Goal: Transaction & Acquisition: Book appointment/travel/reservation

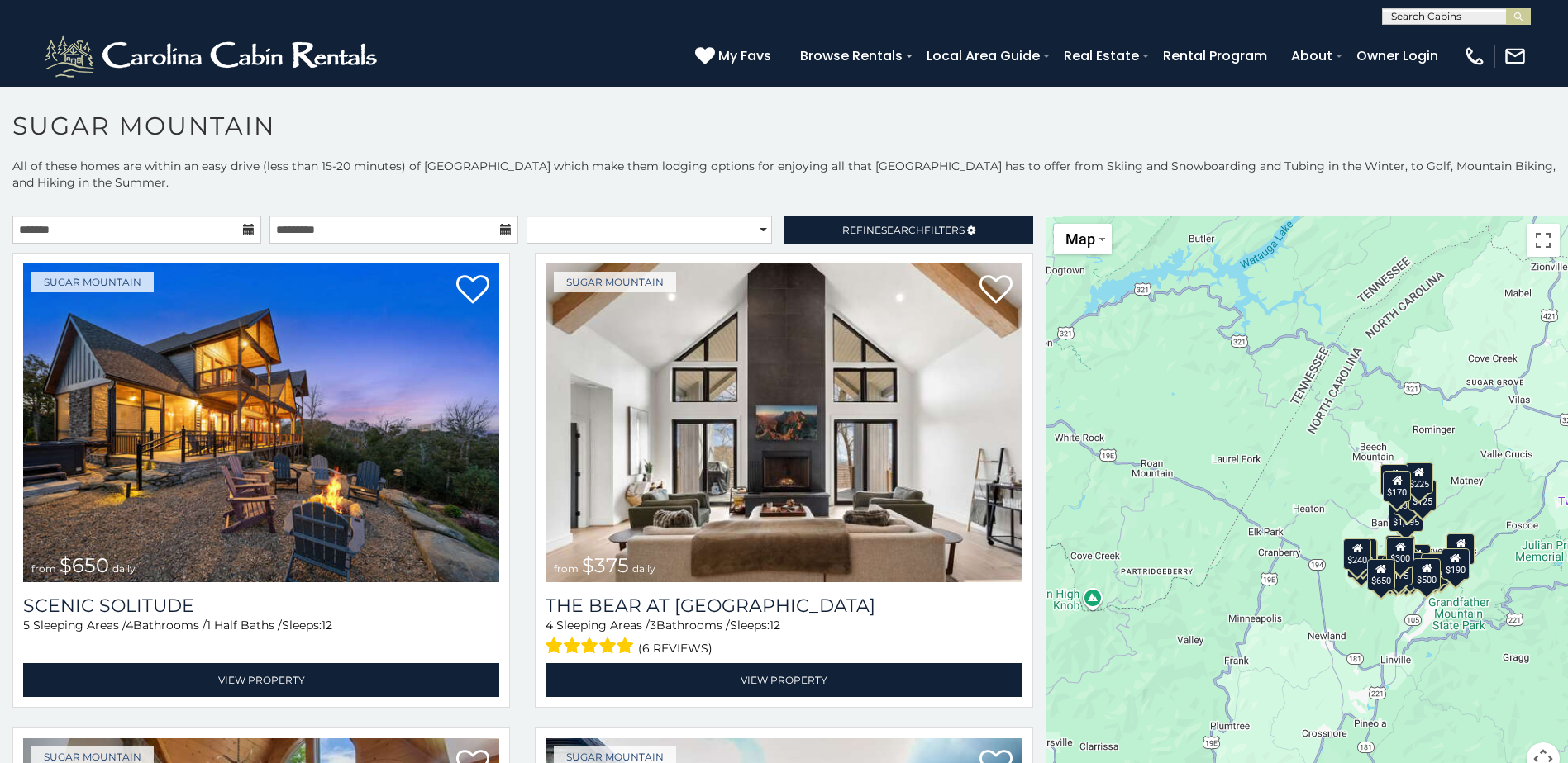
click at [245, 230] on icon at bounding box center [248, 229] width 11 height 11
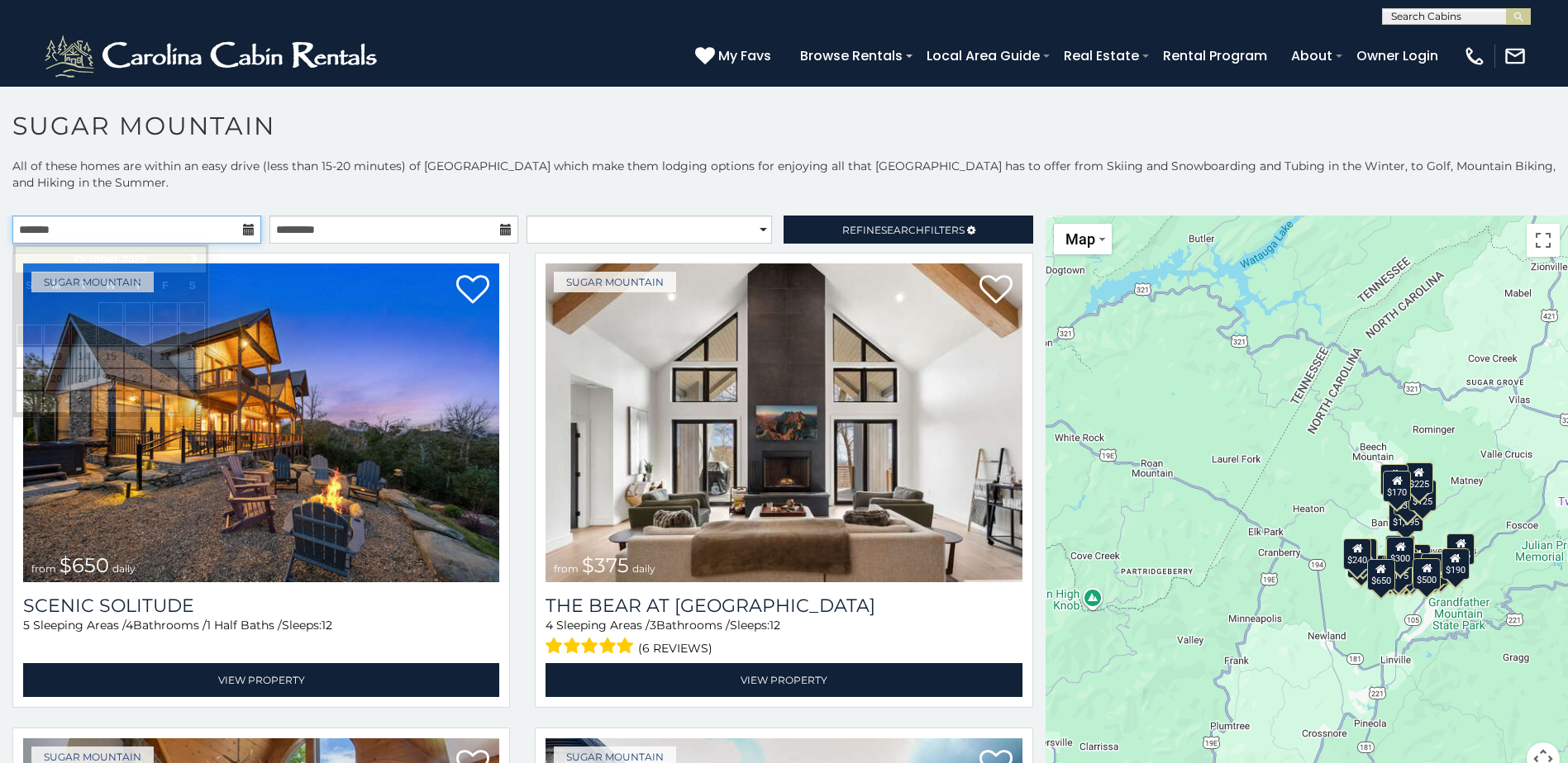
click at [255, 234] on input "text" at bounding box center [136, 229] width 249 height 28
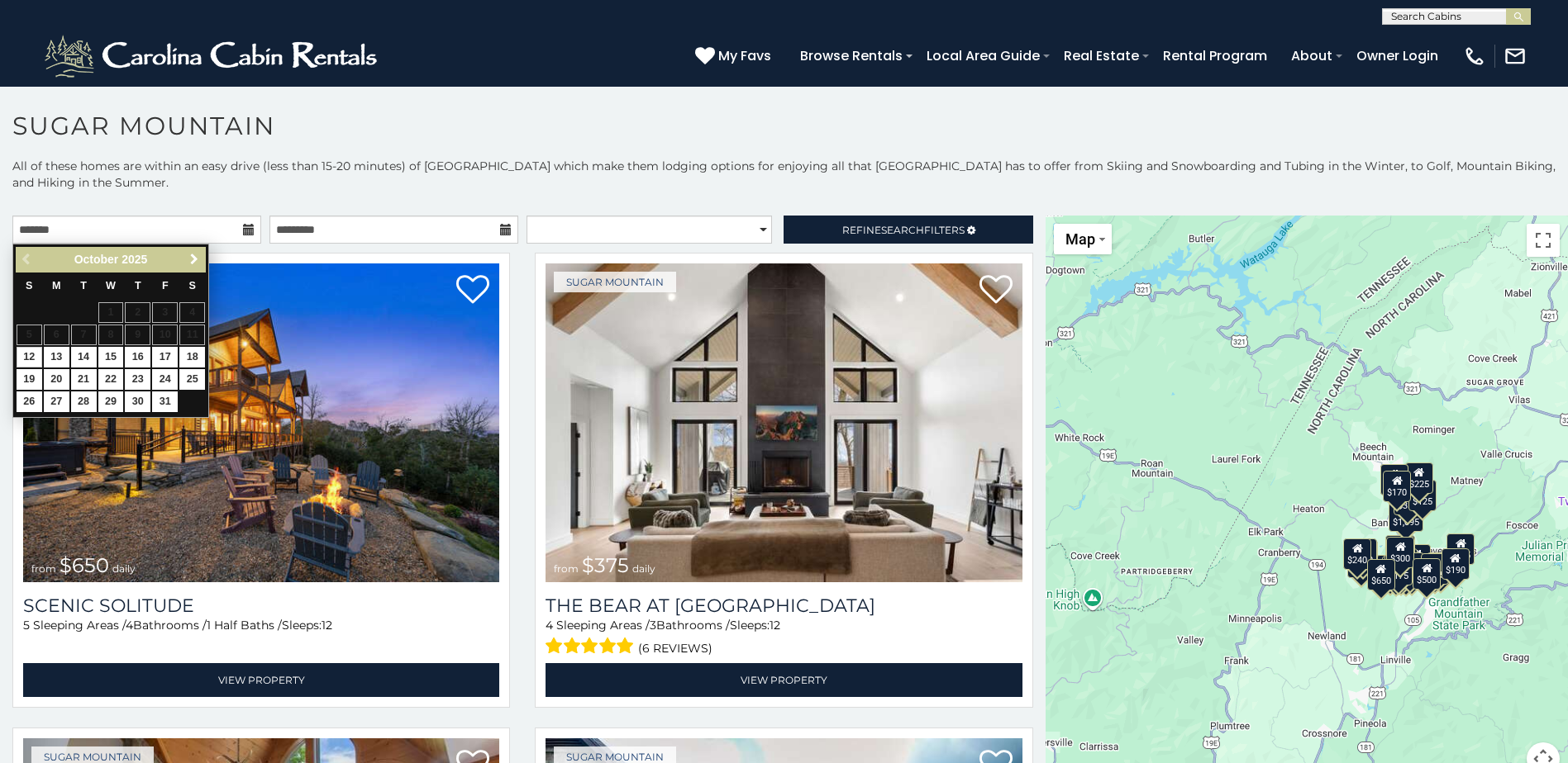
click at [194, 255] on span "Next" at bounding box center [194, 259] width 13 height 13
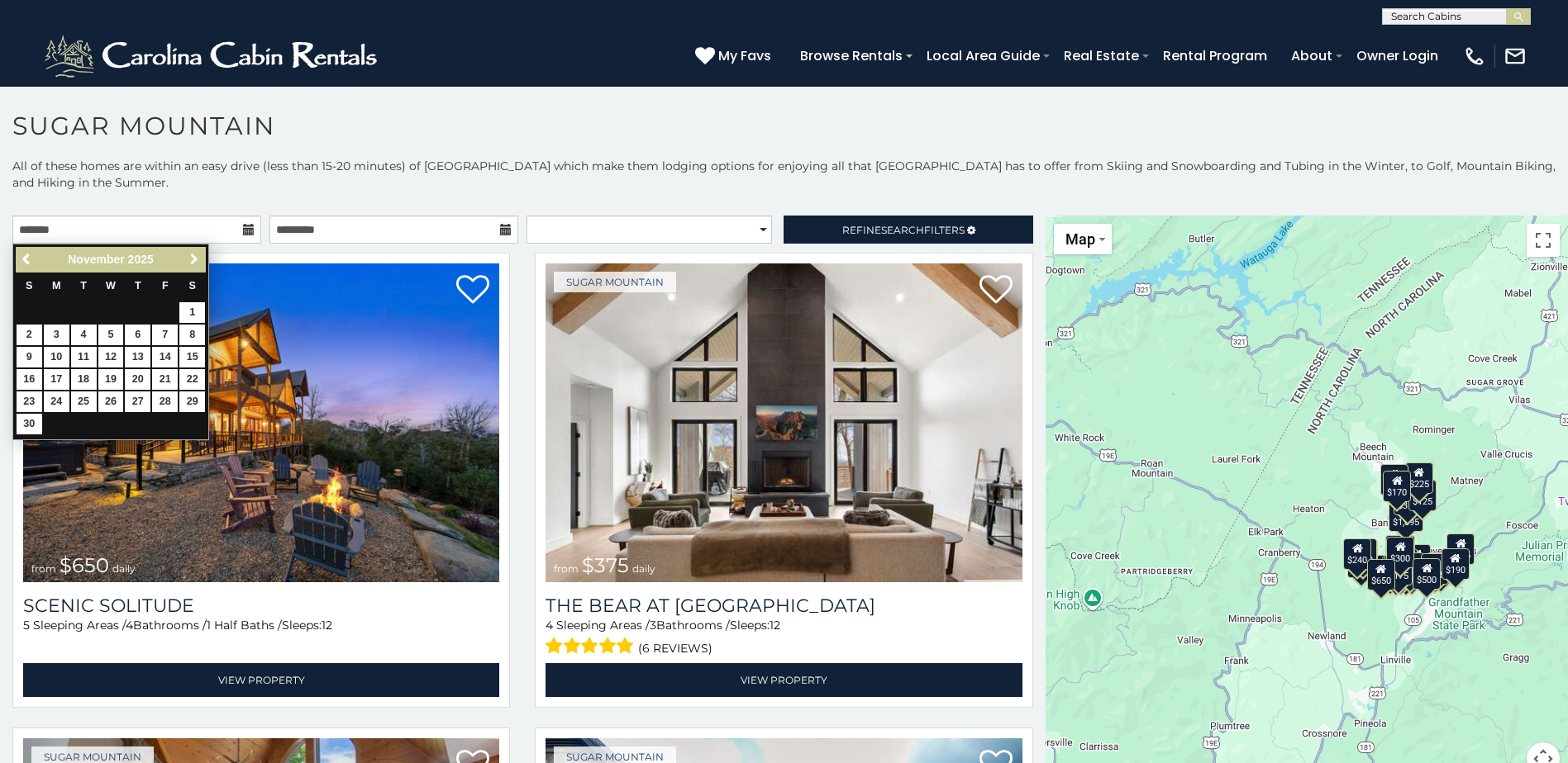
click at [196, 256] on span "Next" at bounding box center [194, 259] width 13 height 13
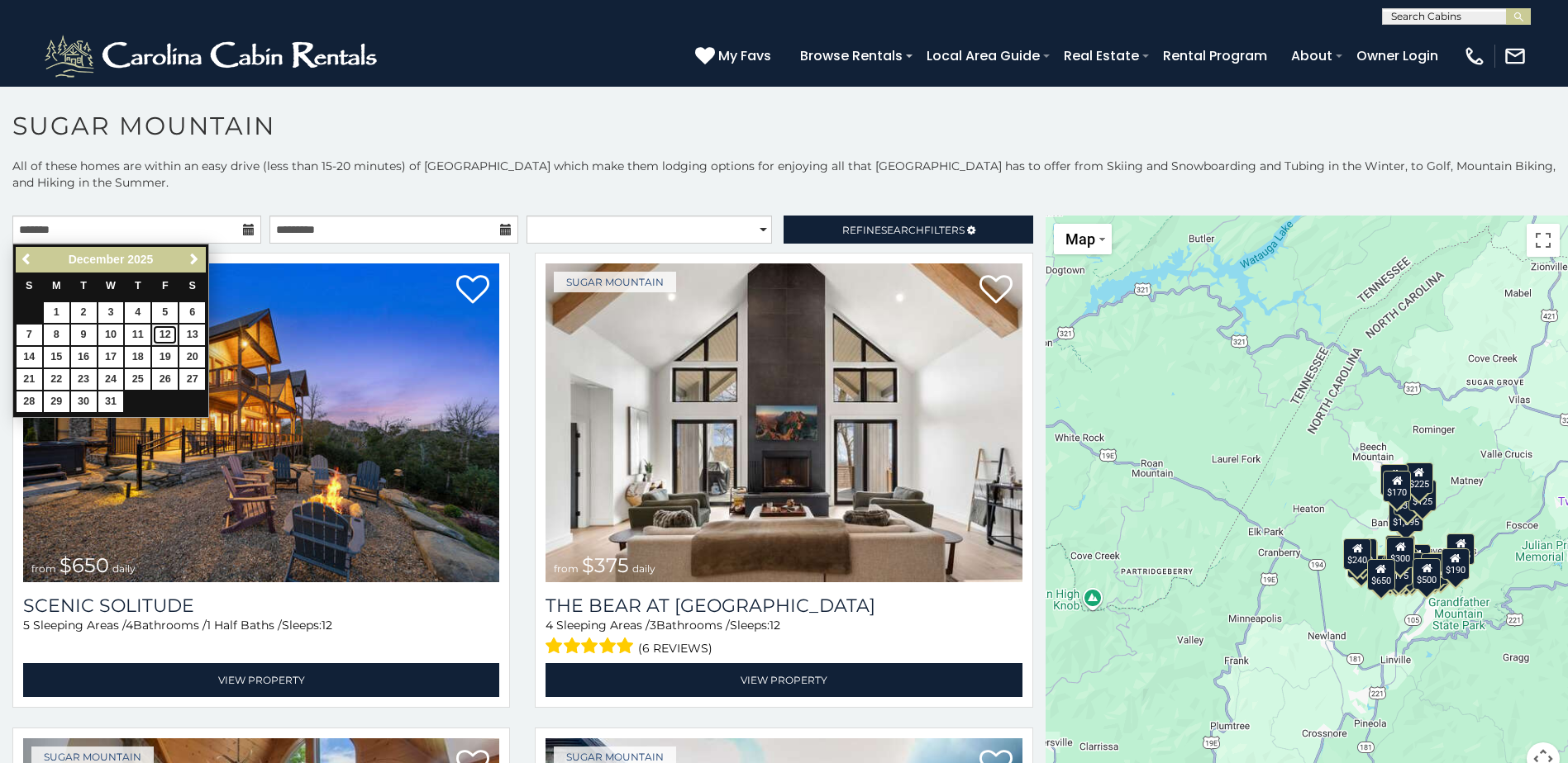
click at [172, 329] on link "12" at bounding box center [165, 335] width 26 height 21
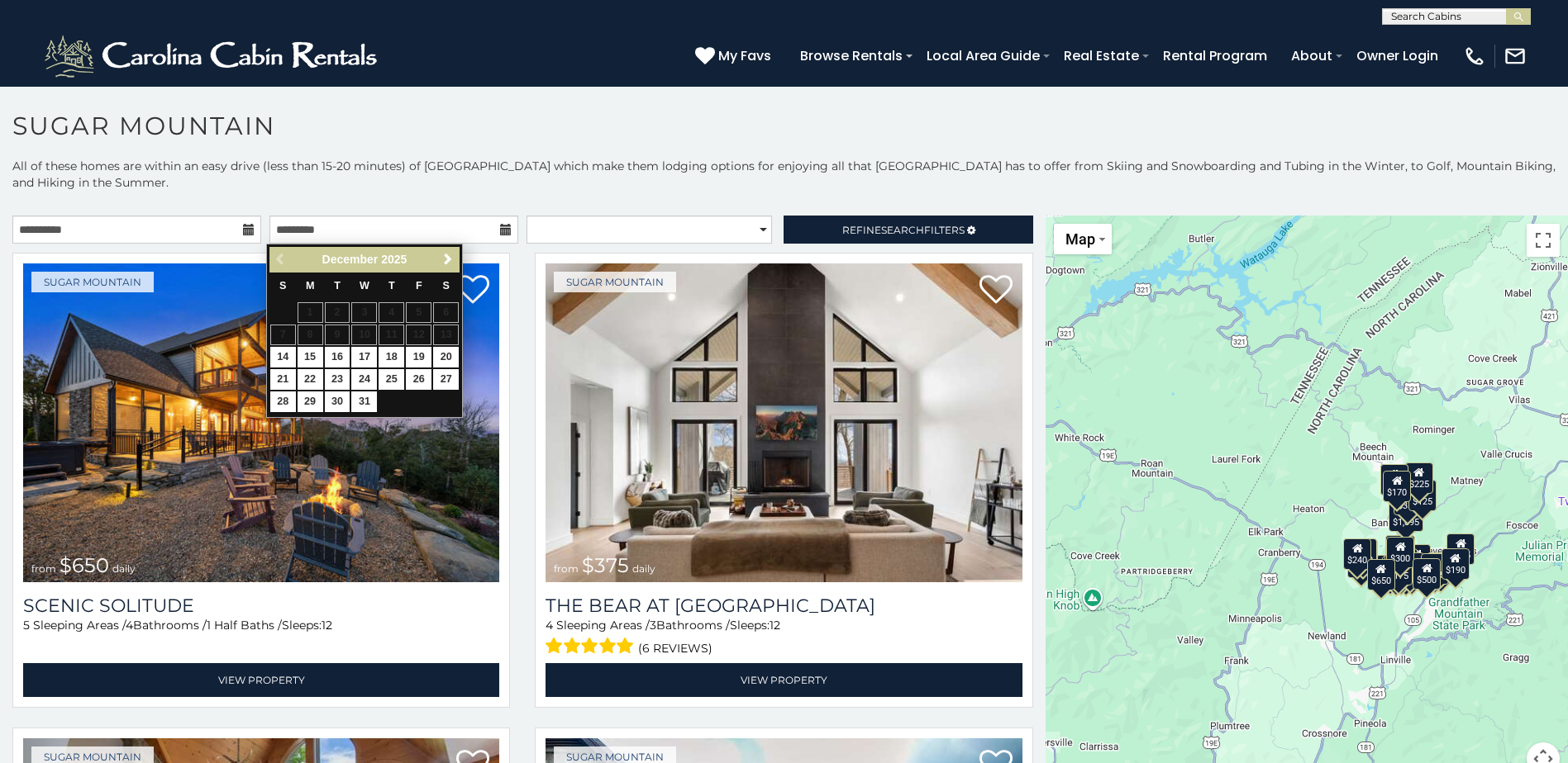
click at [243, 228] on icon at bounding box center [248, 229] width 11 height 11
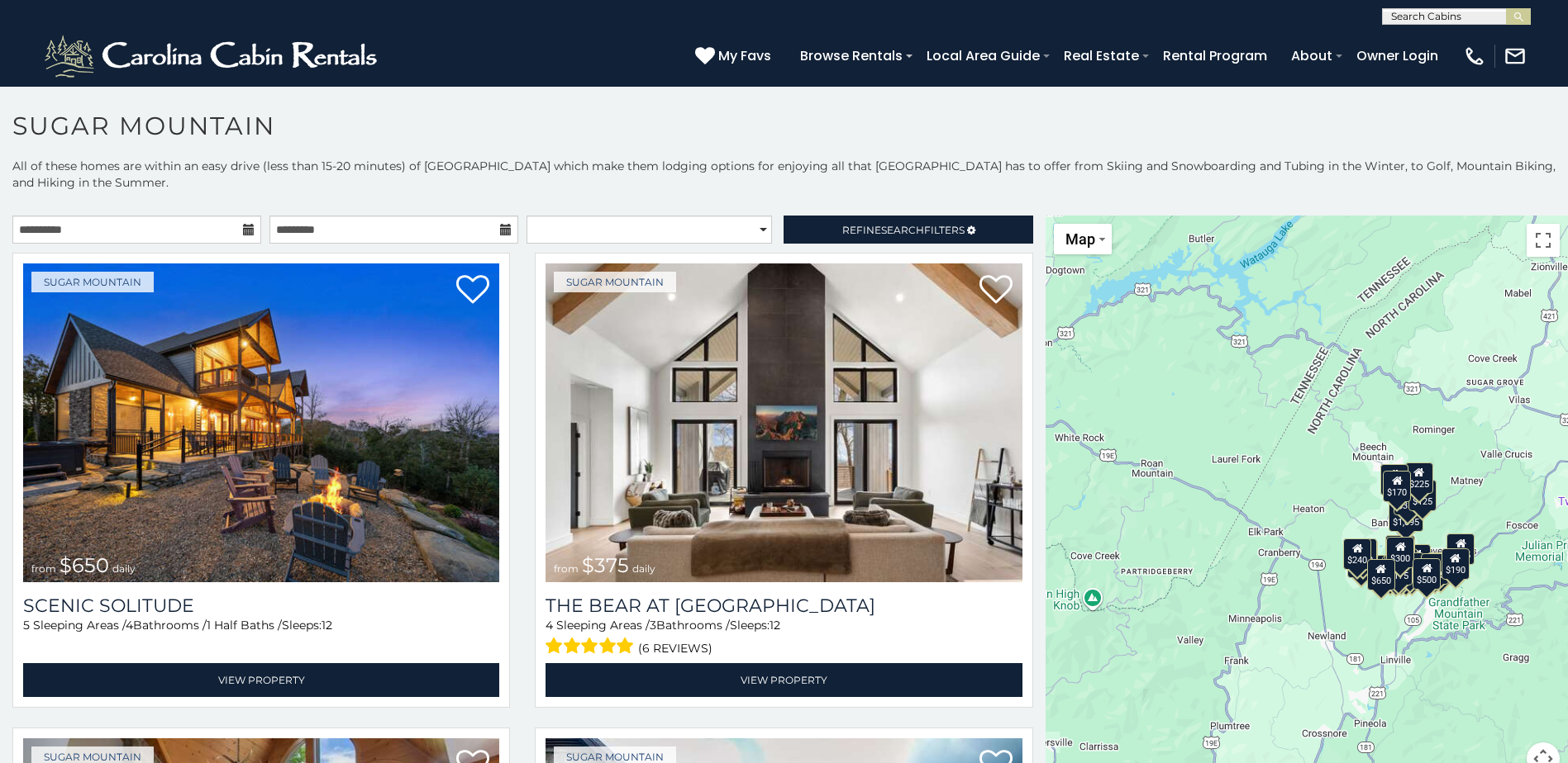
click at [244, 225] on icon at bounding box center [248, 229] width 11 height 11
click at [164, 238] on input "**********" at bounding box center [136, 229] width 249 height 28
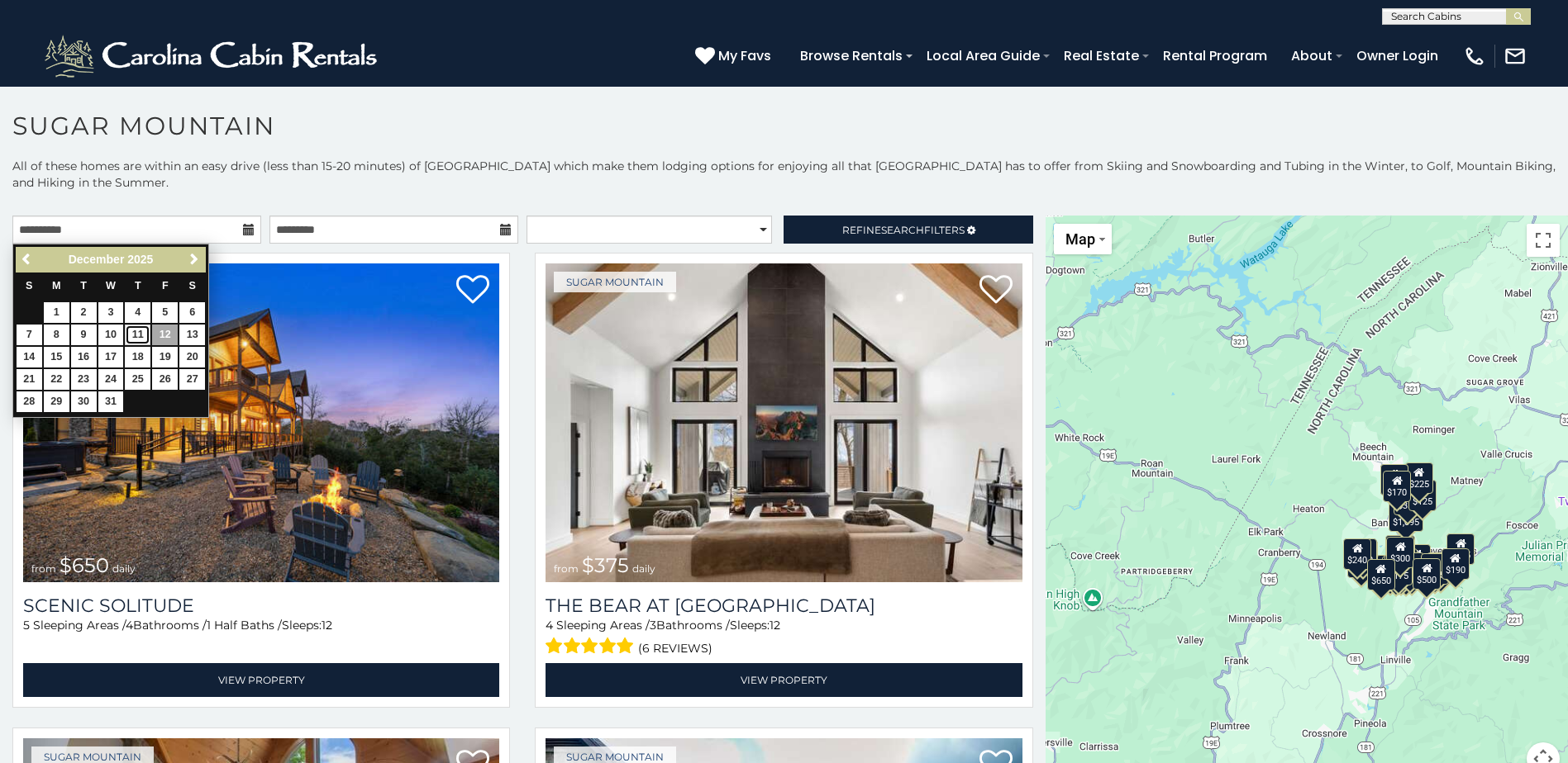
click at [141, 332] on link "11" at bounding box center [137, 335] width 26 height 21
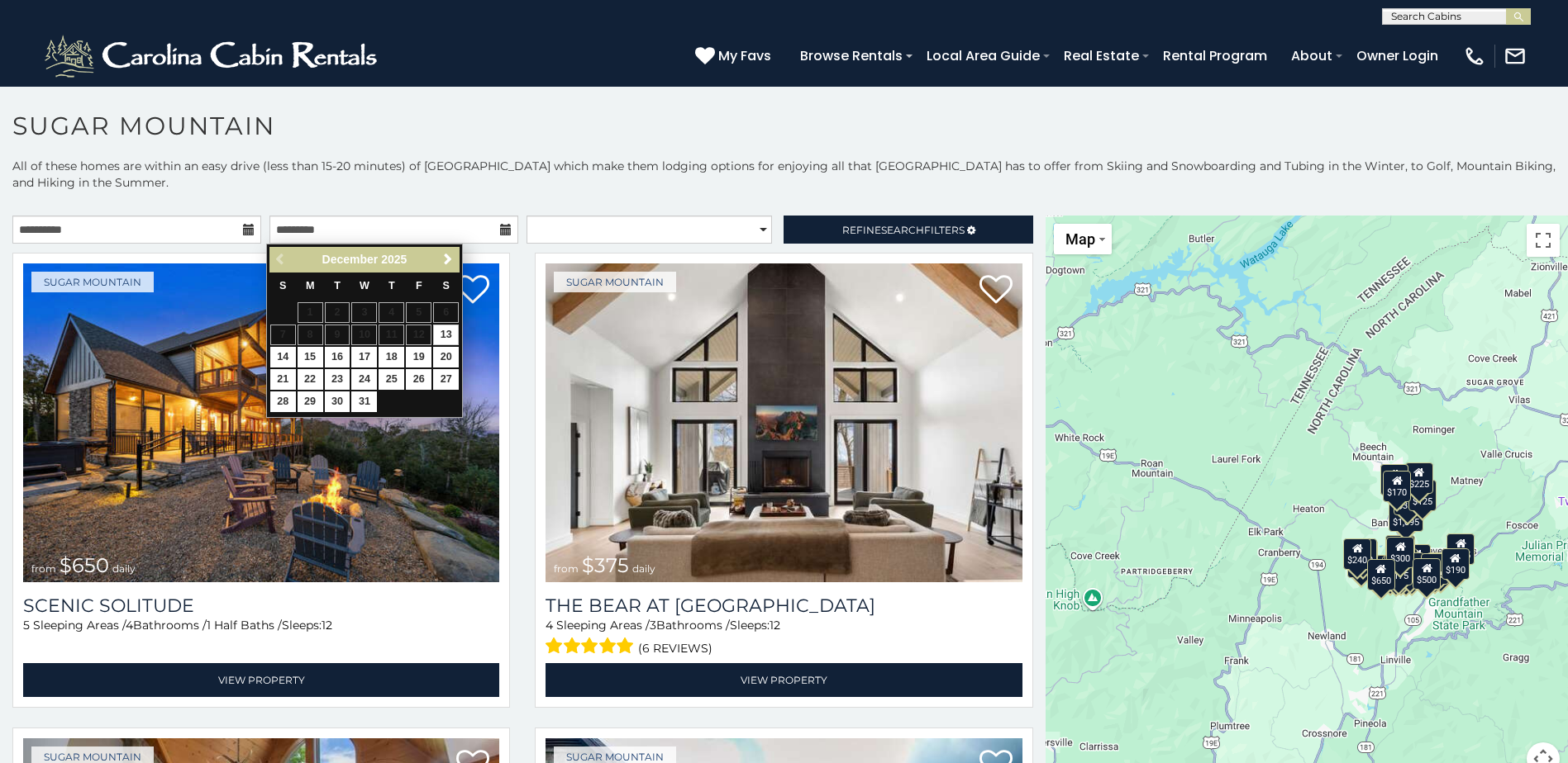
click at [245, 233] on icon at bounding box center [248, 229] width 11 height 11
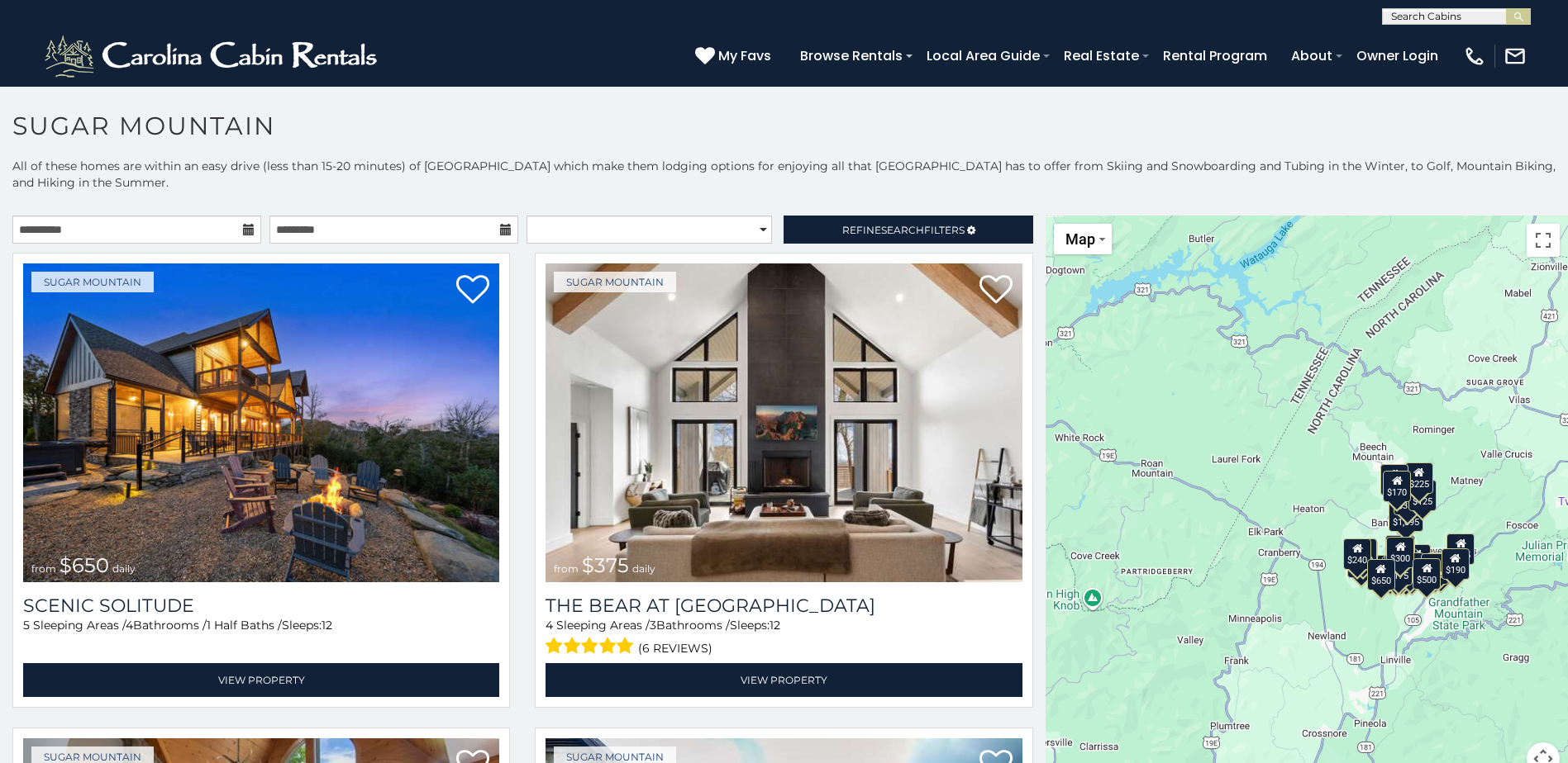
click at [244, 228] on icon at bounding box center [248, 229] width 11 height 11
click at [81, 232] on input "**********" at bounding box center [136, 229] width 249 height 28
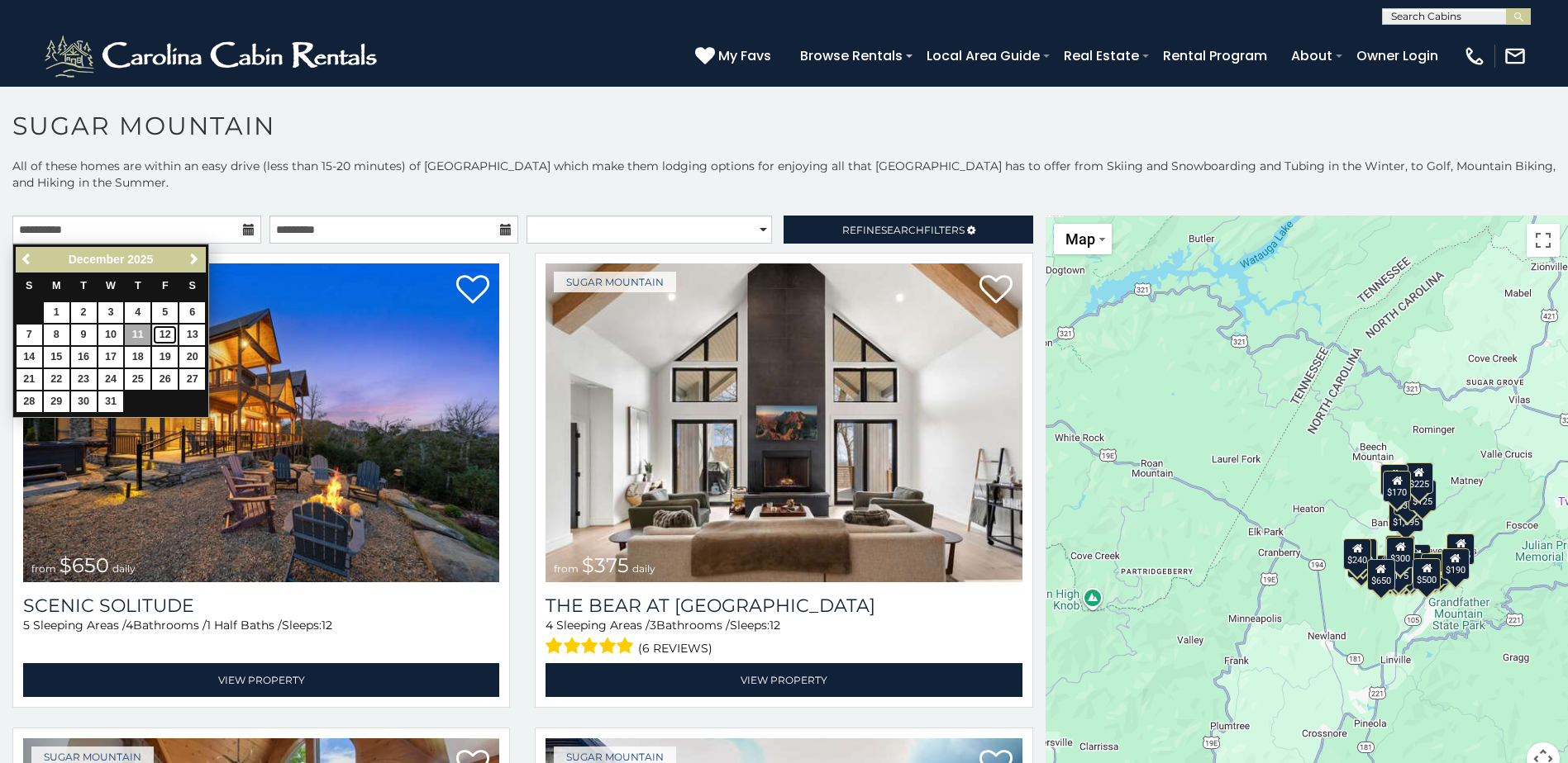
click at [161, 327] on link "12" at bounding box center [165, 335] width 26 height 21
type input "**********"
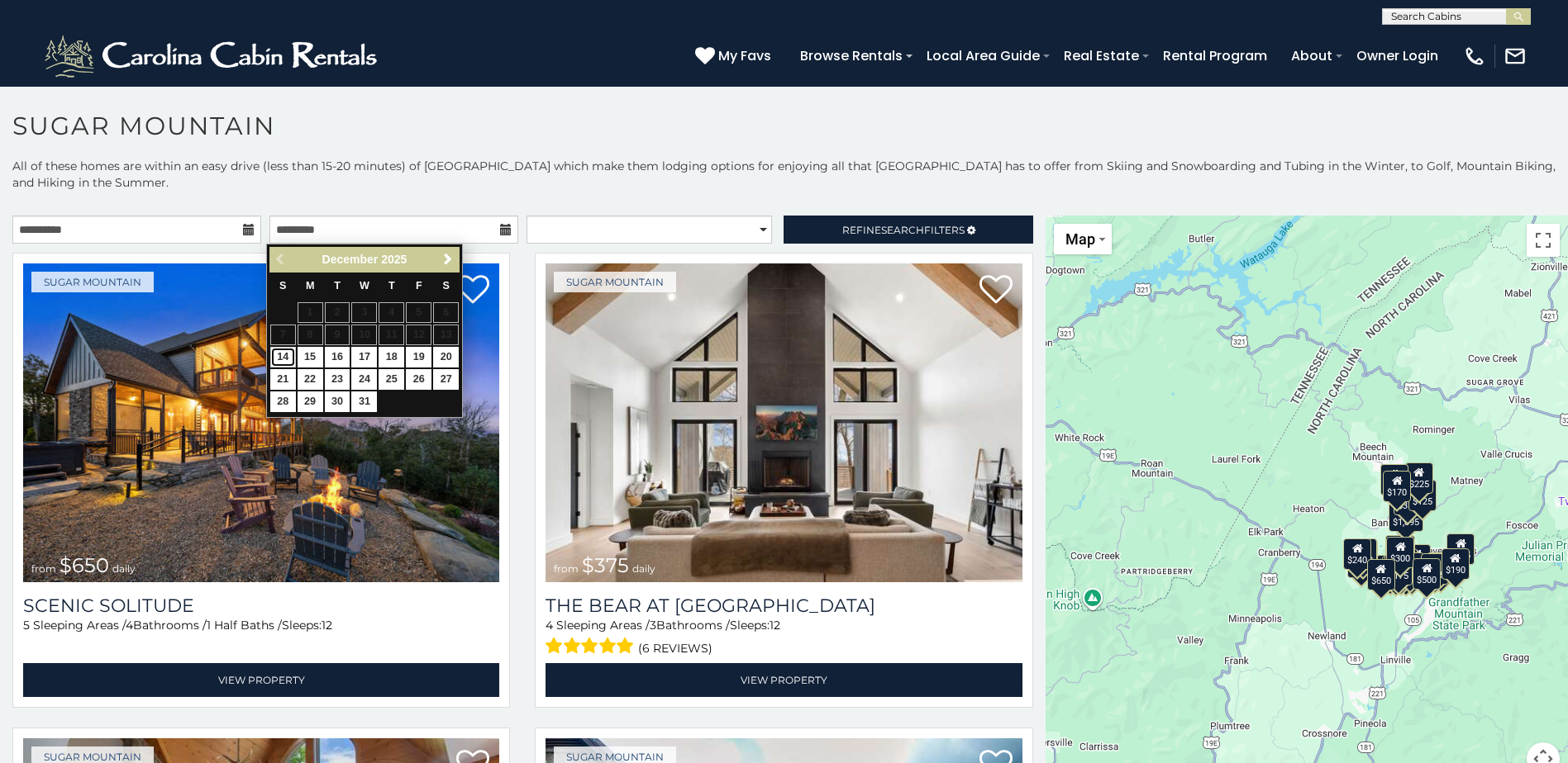
click at [286, 356] on link "14" at bounding box center [283, 357] width 26 height 21
type input "**********"
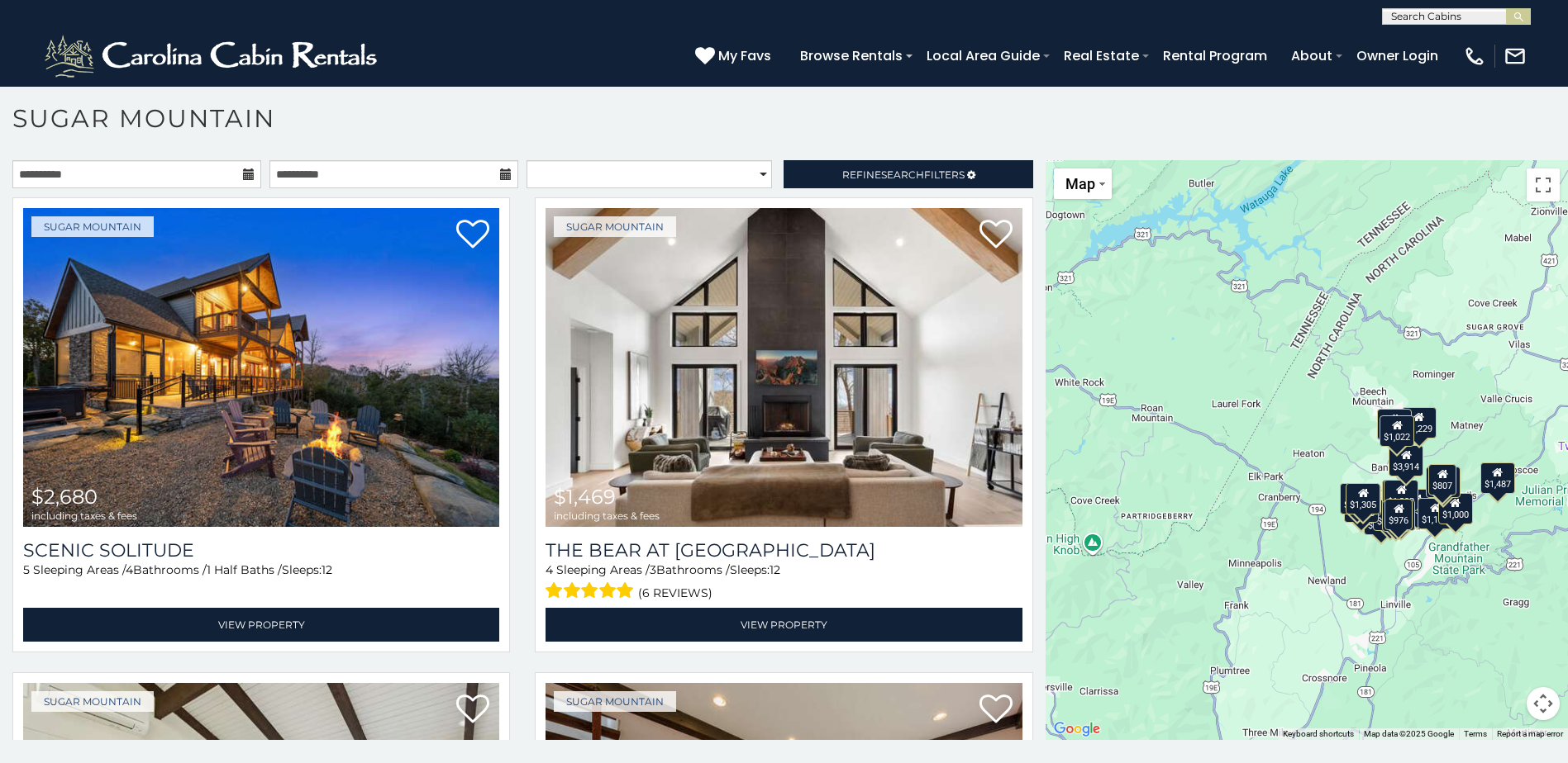
scroll to position [9, 0]
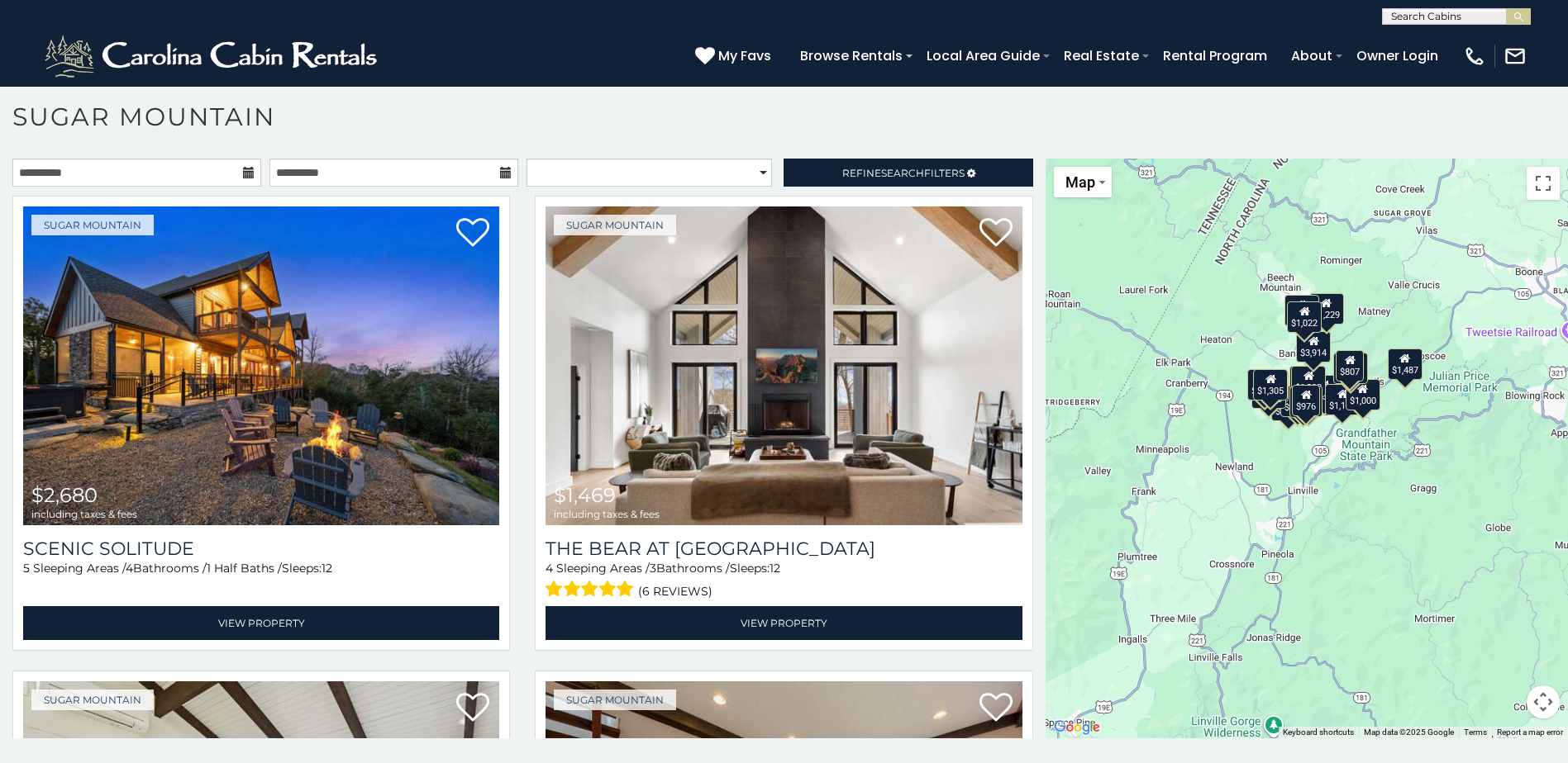
drag, startPoint x: 1363, startPoint y: 592, endPoint x: 1262, endPoint y: 454, distance: 171.0
click at [1265, 463] on div "$2,680 $1,469 $1,302 $1,009 $1,392 $941 $917 $976 $3,914 $1,185 $1,231 $1,626 $…" at bounding box center [1306, 448] width 522 height 580
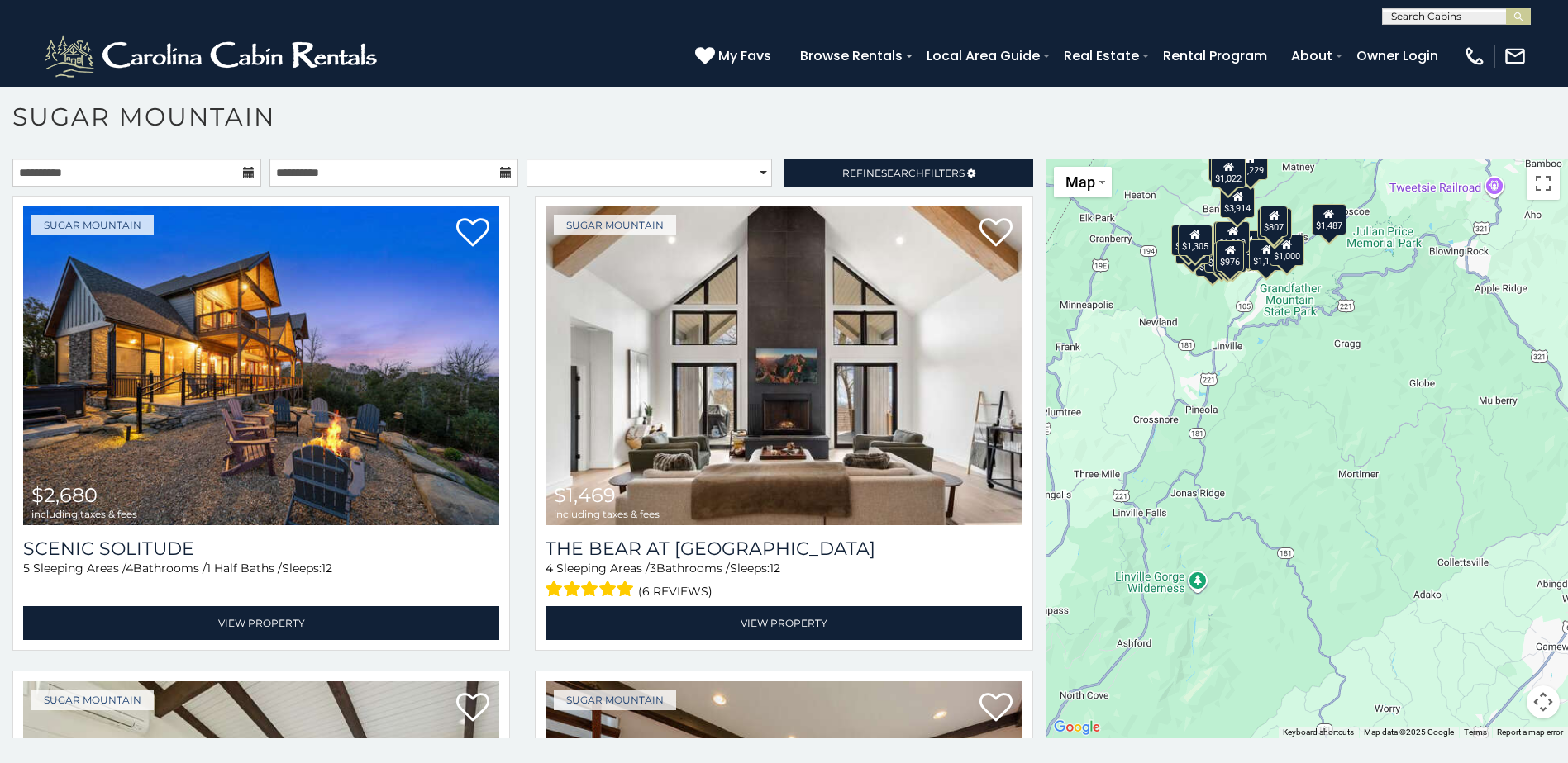
drag, startPoint x: 1369, startPoint y: 554, endPoint x: 1279, endPoint y: 390, distance: 187.1
click at [1288, 411] on div "$2,680 $1,469 $1,302 $1,009 $1,392 $941 $917 $976 $3,914 $1,185 $1,231 $1,626 $…" at bounding box center [1306, 448] width 522 height 580
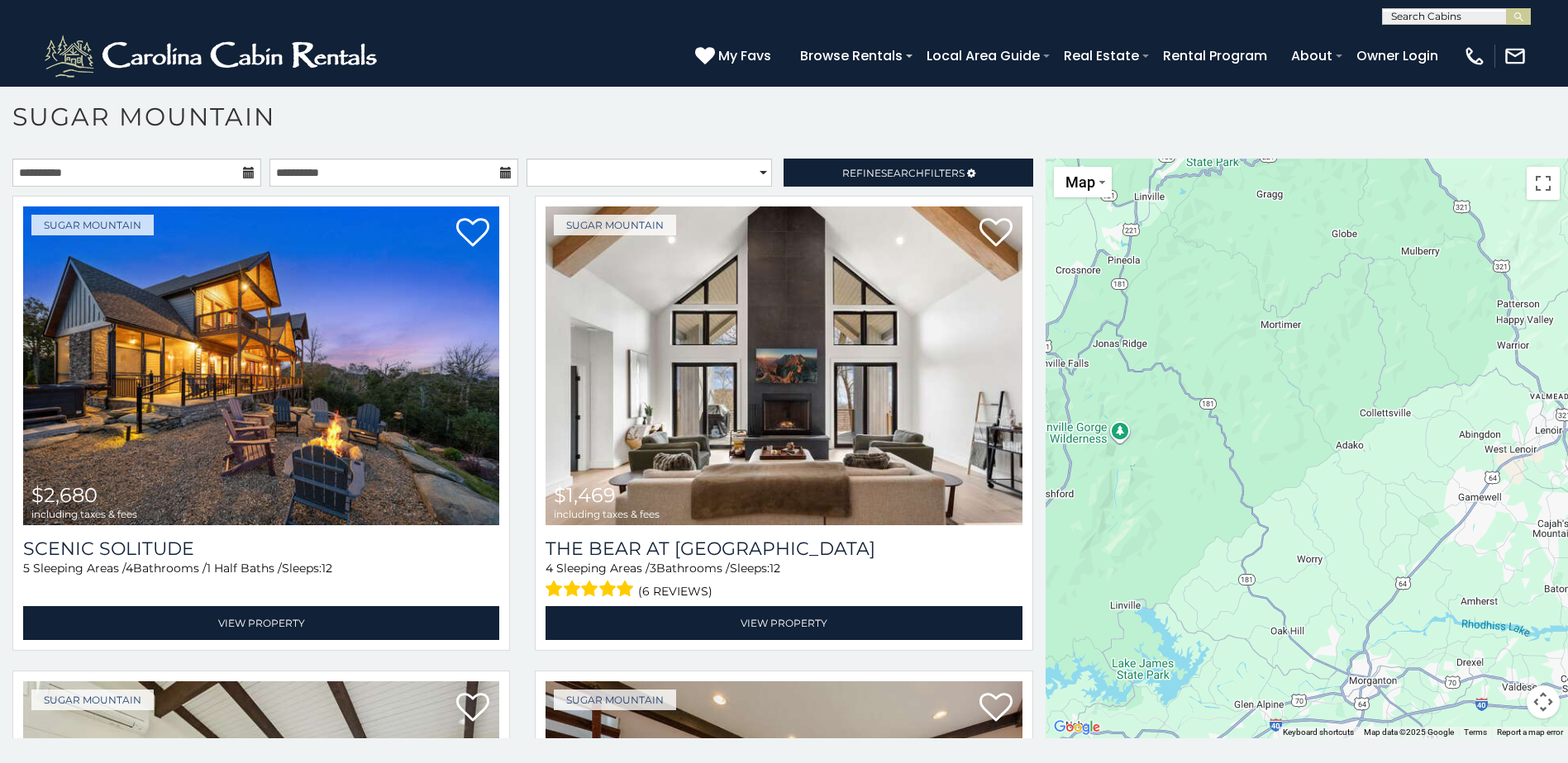
drag, startPoint x: 1330, startPoint y: 394, endPoint x: 1302, endPoint y: 359, distance: 44.8
click at [1304, 361] on div "$2,680 $1,469 $1,302 $1,009 $1,392 $941 $917 $976 $3,914 $1,185 $1,231 $1,626 $…" at bounding box center [1306, 448] width 522 height 580
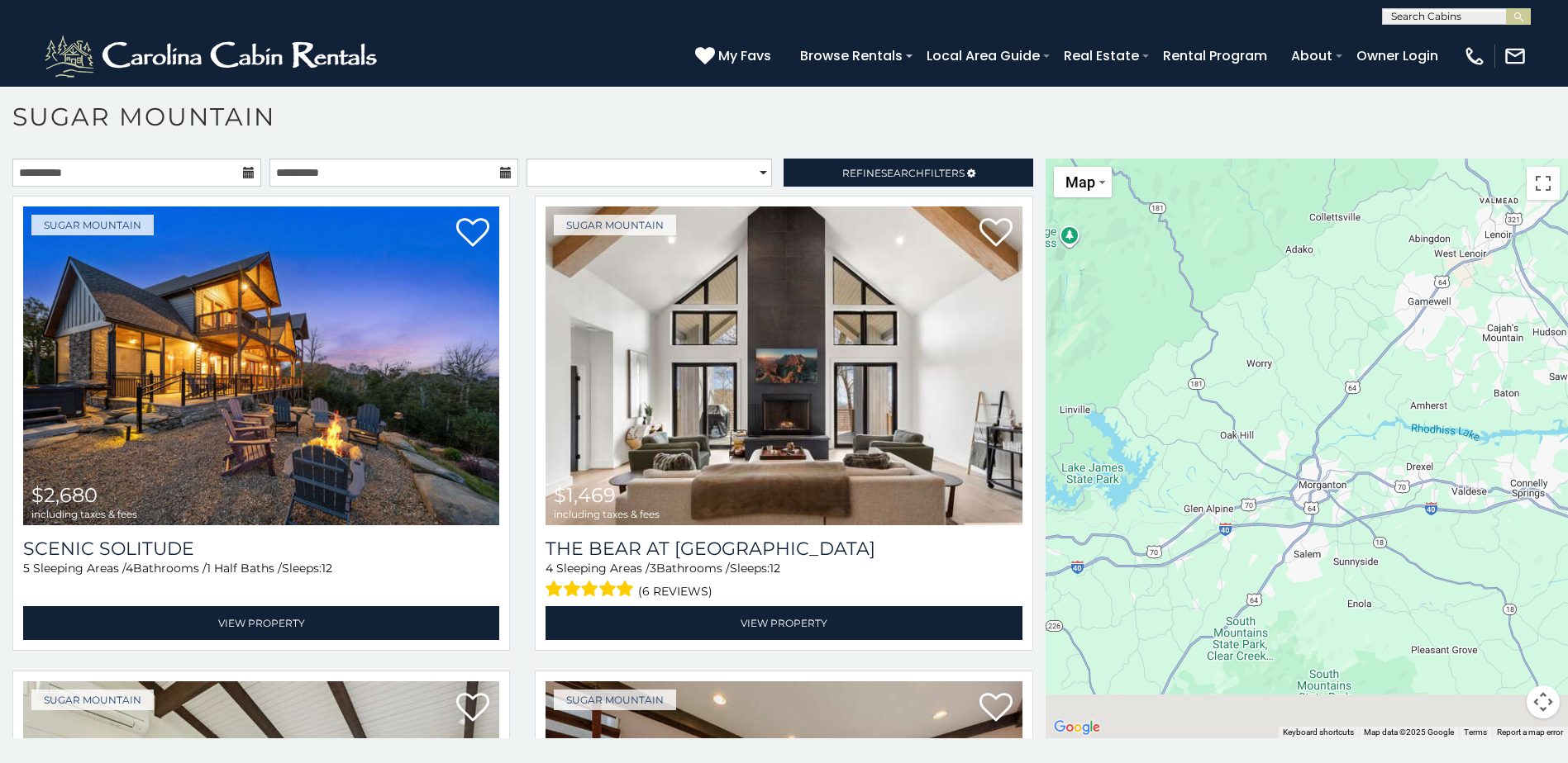
drag, startPoint x: 1367, startPoint y: 451, endPoint x: 1353, endPoint y: 280, distance: 171.6
click at [1353, 288] on div "$2,680 $1,469 $1,302 $1,009 $1,392 $941 $917 $976 $3,914 $1,185 $1,231 $1,626 $…" at bounding box center [1306, 448] width 522 height 580
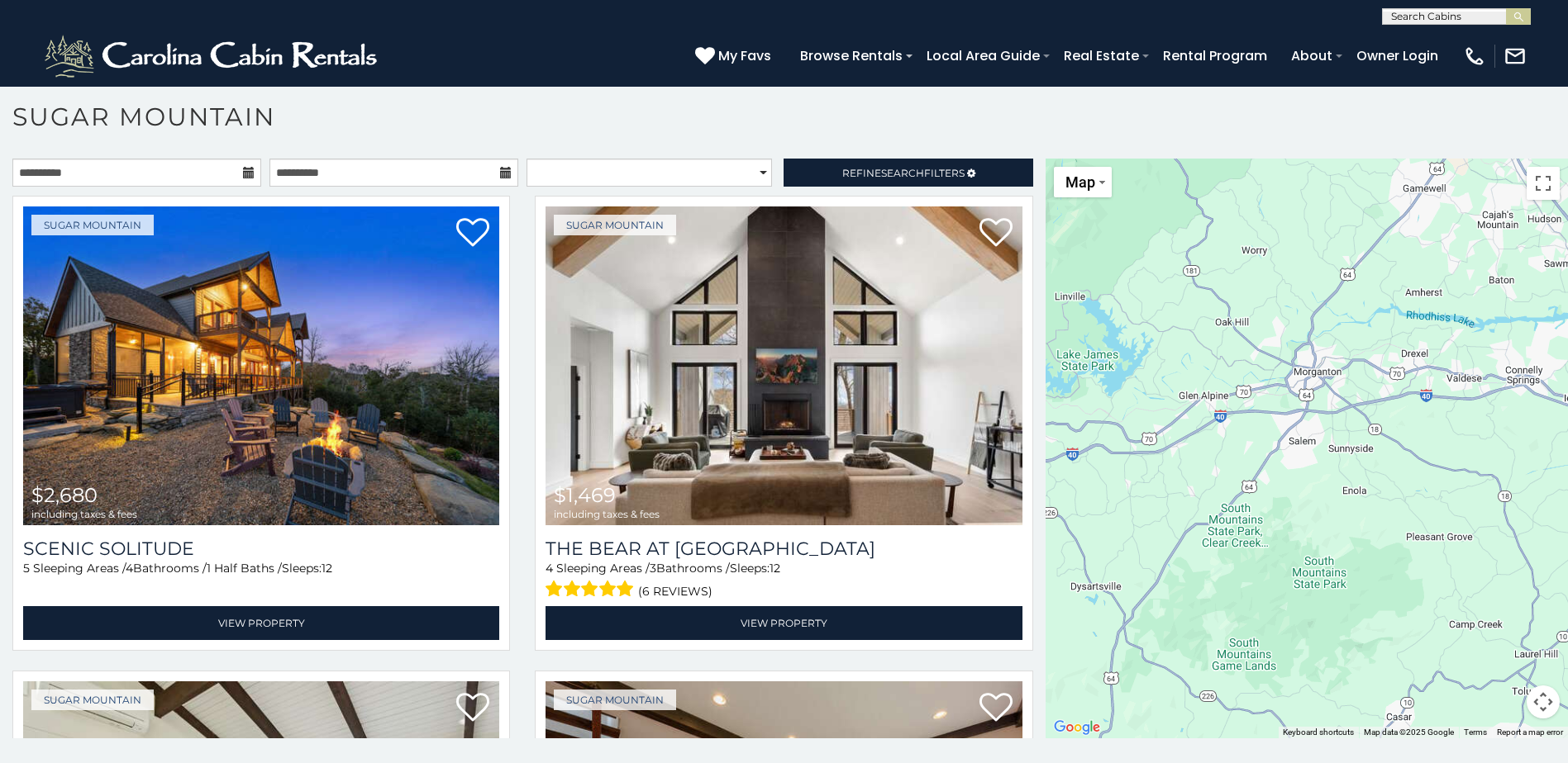
drag, startPoint x: 1327, startPoint y: 407, endPoint x: 1456, endPoint y: 279, distance: 181.7
click at [1438, 293] on div "$2,680 $1,469 $1,302 $1,009 $1,392 $941 $917 $976 $3,914 $1,185 $1,231 $1,626 $…" at bounding box center [1306, 448] width 522 height 580
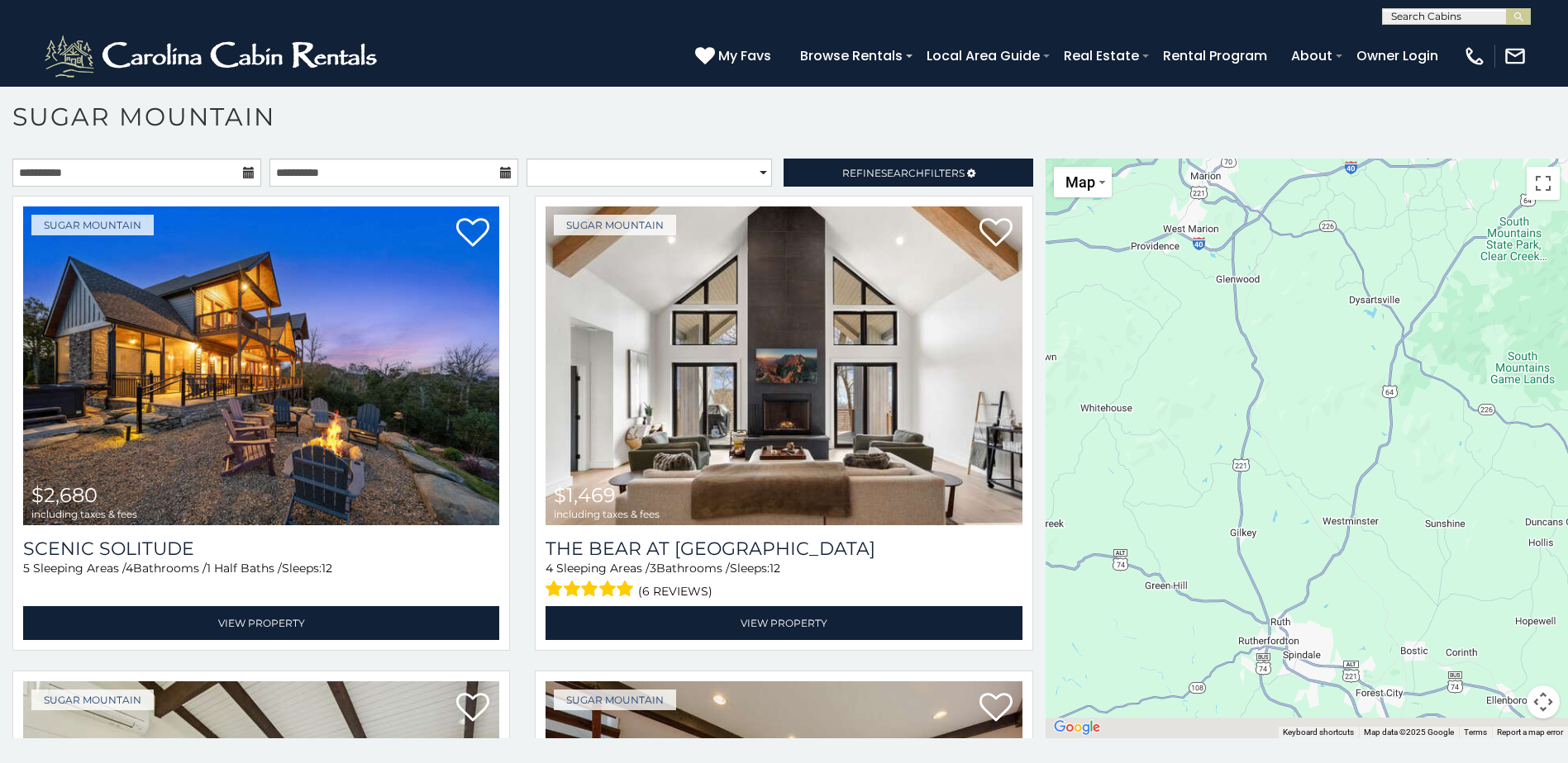
drag, startPoint x: 1236, startPoint y: 402, endPoint x: 1271, endPoint y: 281, distance: 126.0
click at [1276, 286] on div "$2,680 $1,469 $1,302 $1,009 $1,392 $941 $917 $976 $3,914 $1,185 $1,231 $1,626 $…" at bounding box center [1306, 448] width 522 height 580
